Goal: Subscribe to service/newsletter

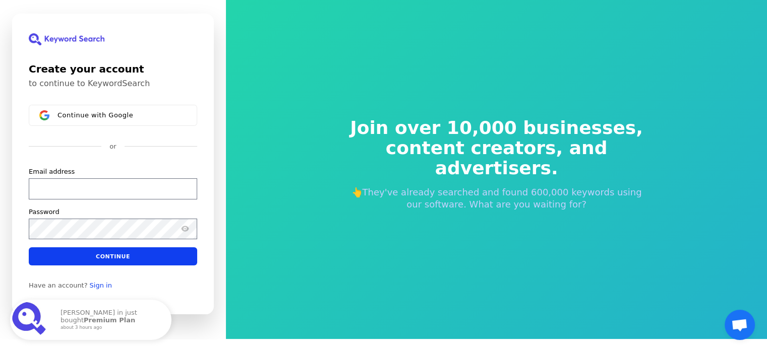
scroll to position [12, 0]
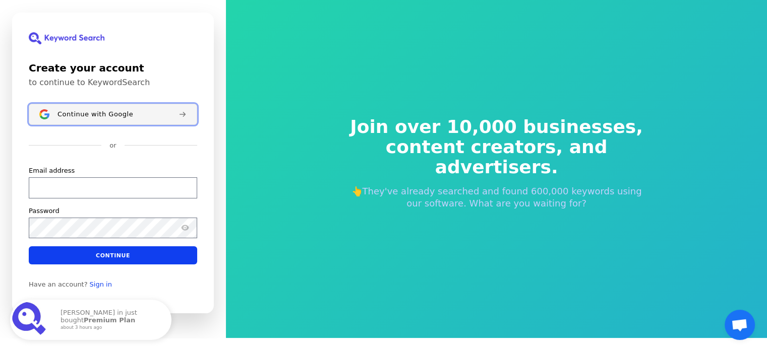
click at [121, 114] on span "Continue with Google" at bounding box center [95, 114] width 76 height 8
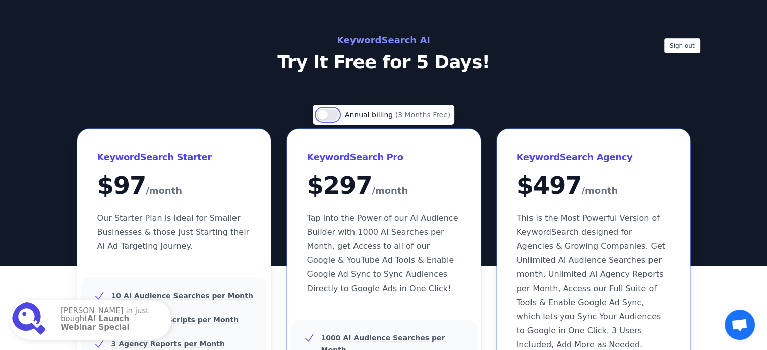
click at [331, 113] on button "Use setting" at bounding box center [328, 115] width 22 height 12
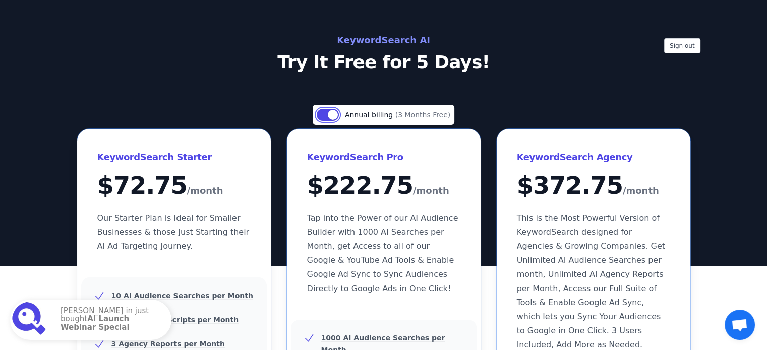
click at [330, 113] on button "Use setting" at bounding box center [328, 115] width 22 height 12
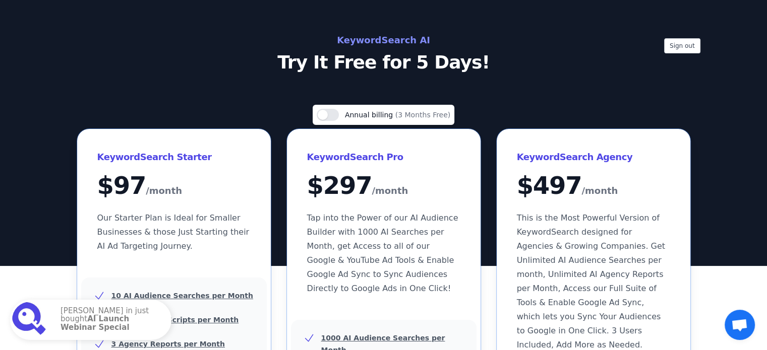
click at [414, 44] on h2 "KeywordSearch AI" at bounding box center [384, 40] width 452 height 16
click at [400, 64] on p "Try It Free for 5 Days!" at bounding box center [384, 62] width 452 height 20
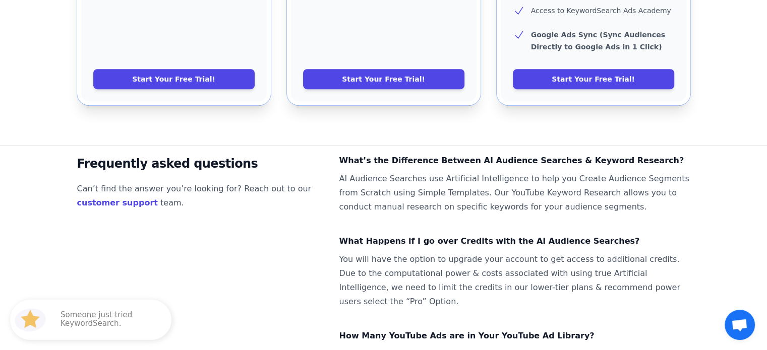
scroll to position [710, 0]
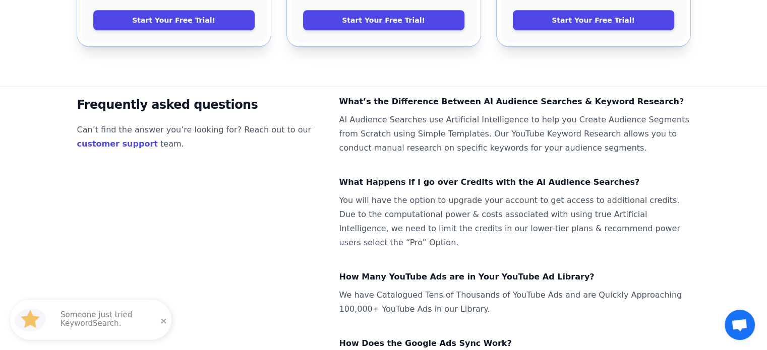
click at [102, 316] on p "Someone just tried KeywordSearch." at bounding box center [111, 320] width 101 height 18
click at [162, 317] on span at bounding box center [163, 321] width 17 height 17
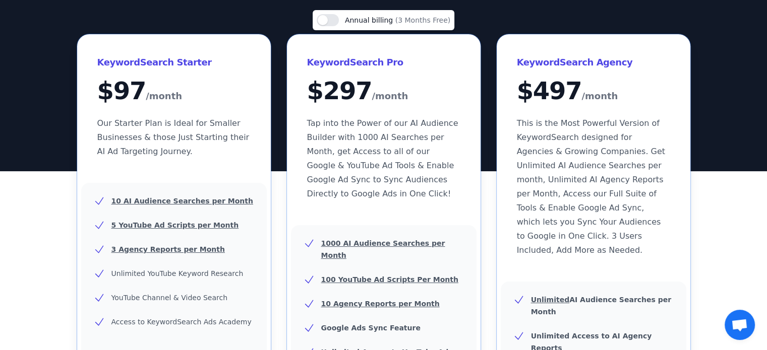
scroll to position [0, 0]
